Goal: Find specific page/section: Find specific page/section

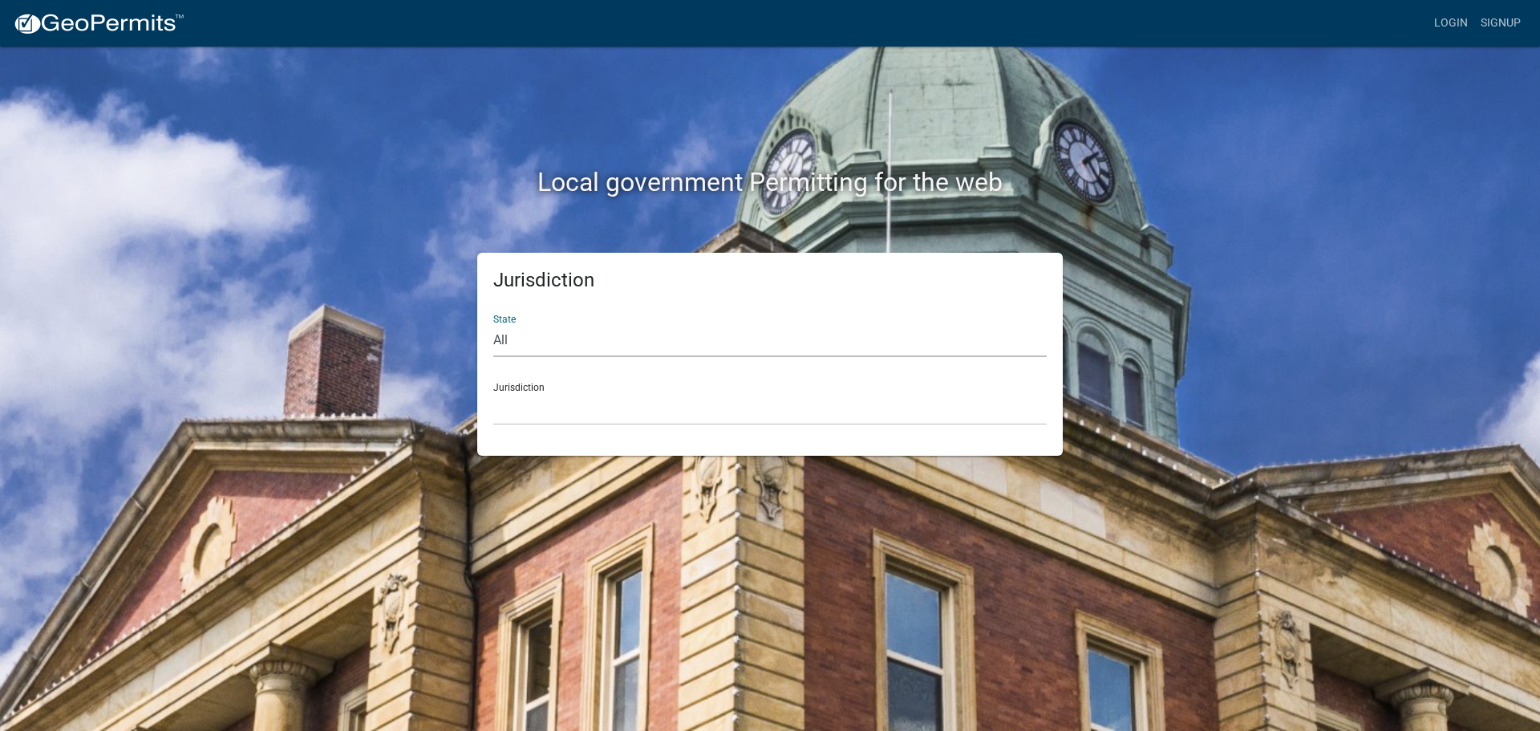
click at [500, 335] on select "All [US_STATE] [US_STATE] [US_STATE] [US_STATE] [US_STATE] [US_STATE] [US_STATE…" at bounding box center [770, 340] width 554 height 33
select select "[US_STATE]"
click at [493, 324] on select "All [US_STATE] [US_STATE] [US_STATE] [US_STATE] [US_STATE] [US_STATE] [US_STATE…" at bounding box center [770, 340] width 554 height 33
click at [548, 392] on select "[GEOGRAPHIC_DATA], [US_STATE]" at bounding box center [770, 408] width 554 height 33
click at [542, 373] on div "Jurisdiction Richland County, Ohio" at bounding box center [770, 397] width 554 height 55
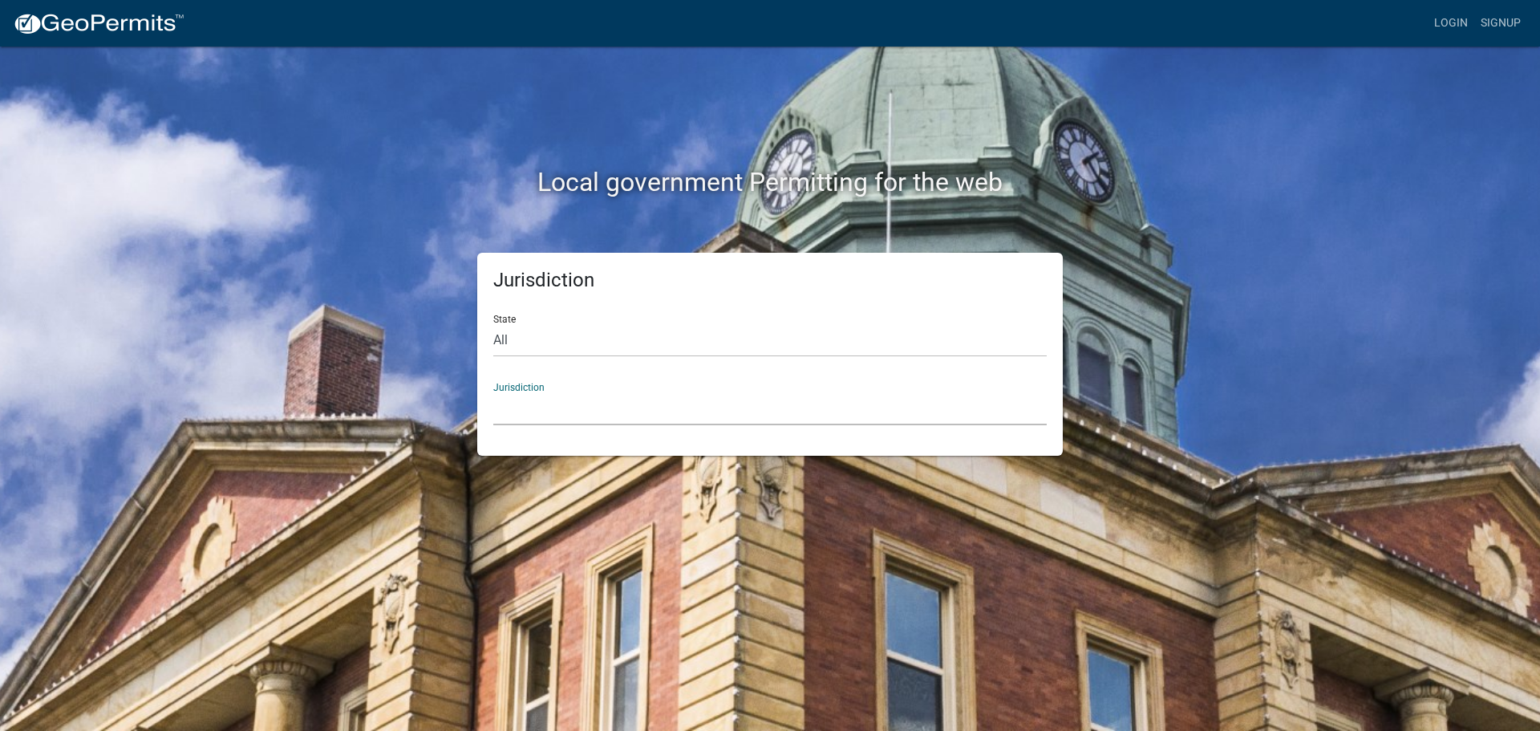
click at [563, 417] on select "[GEOGRAPHIC_DATA], [US_STATE]" at bounding box center [770, 408] width 554 height 33
click at [526, 403] on select "[GEOGRAPHIC_DATA], [US_STATE]" at bounding box center [770, 408] width 554 height 33
click at [523, 381] on div "Jurisdiction Richland County, Ohio" at bounding box center [770, 397] width 554 height 55
